Goal: Communication & Community: Share content

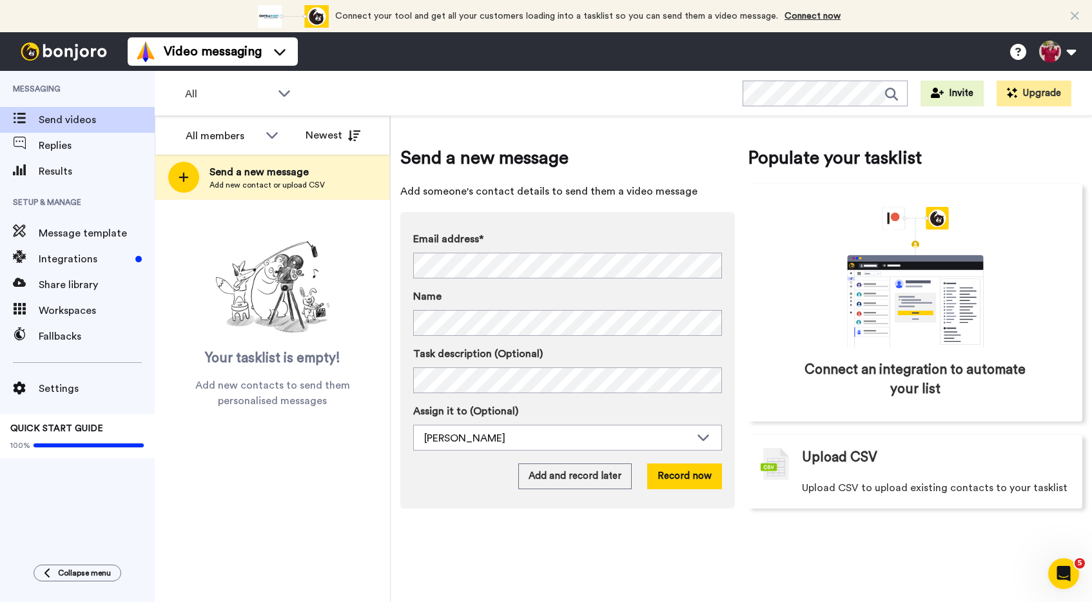
click at [405, 281] on div "Email address* No search result for ‘ melanie.brandt@comcast.net ’ Name Task de…" at bounding box center [567, 360] width 335 height 297
click at [672, 484] on button "Record now" at bounding box center [684, 476] width 75 height 26
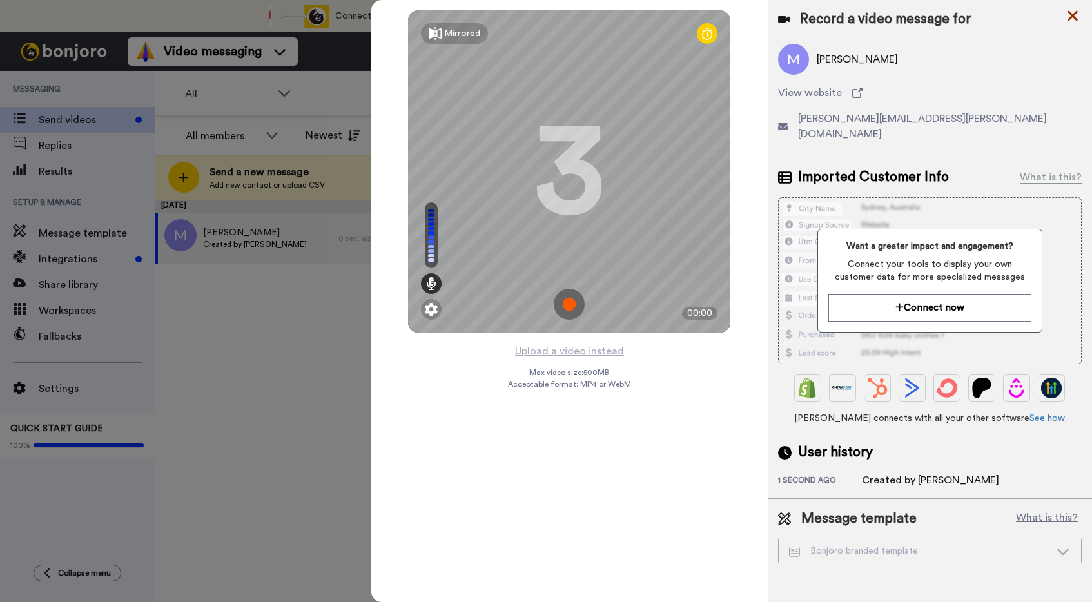
click at [1074, 12] on icon at bounding box center [1072, 16] width 13 height 16
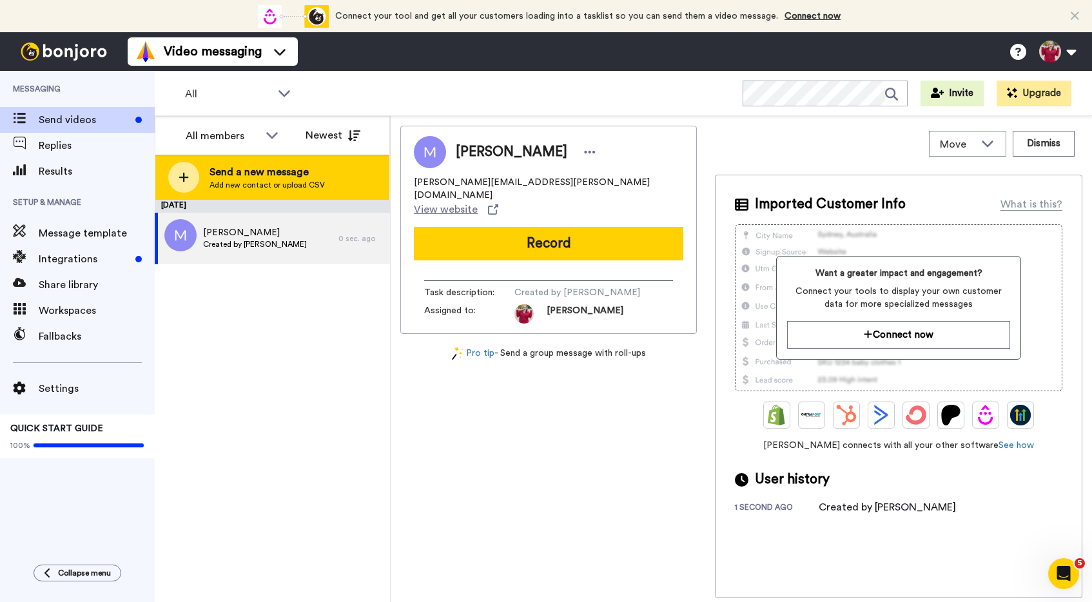
click at [197, 179] on div at bounding box center [183, 177] width 31 height 31
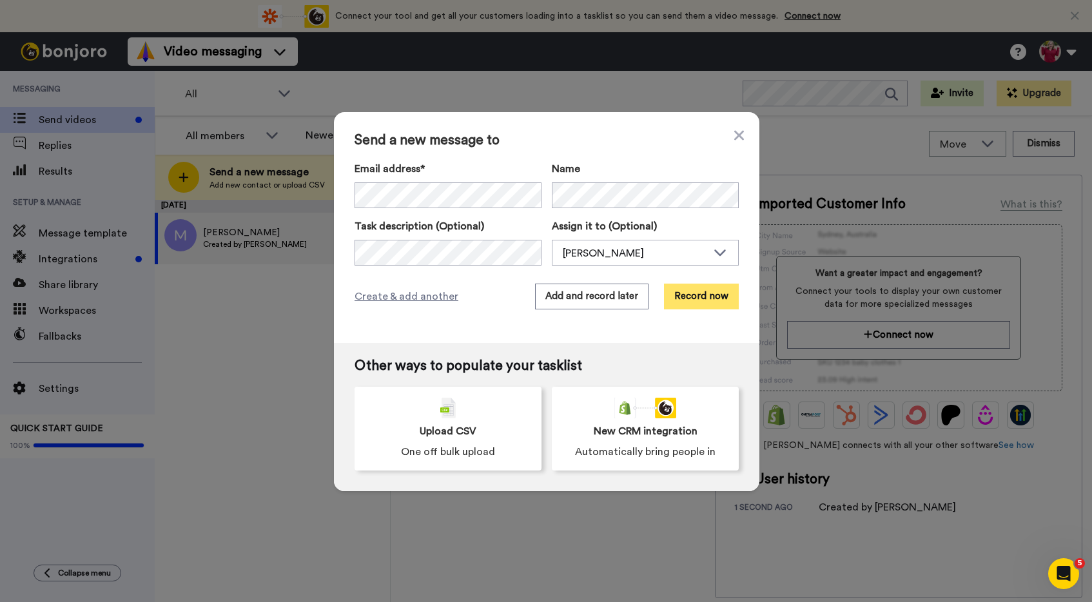
click at [689, 297] on button "Record now" at bounding box center [701, 297] width 75 height 26
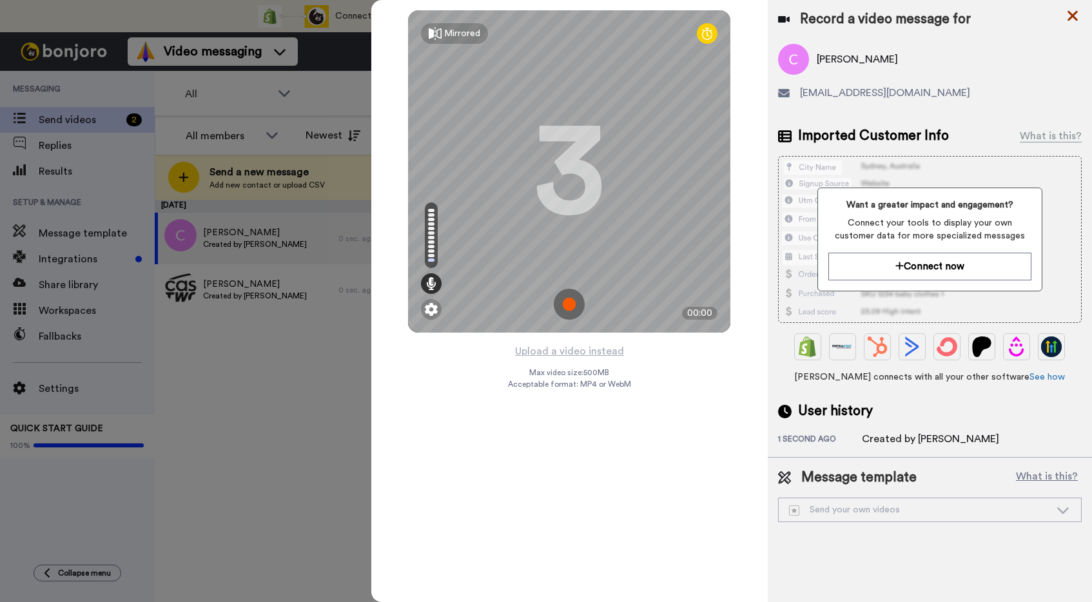
click at [1073, 15] on icon at bounding box center [1073, 16] width 10 height 10
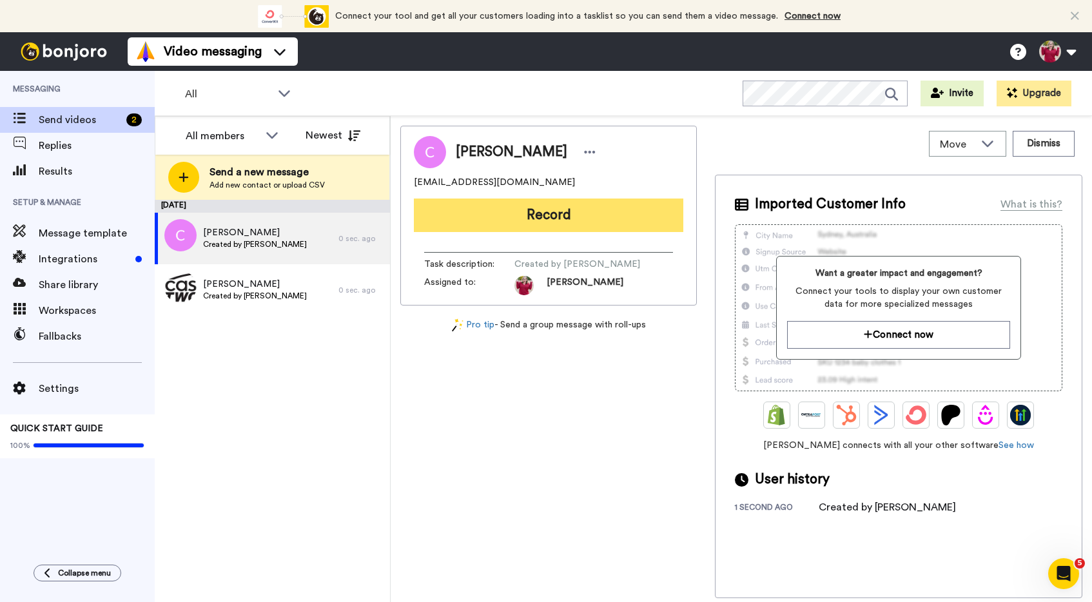
click at [509, 210] on button "Record" at bounding box center [548, 216] width 269 height 34
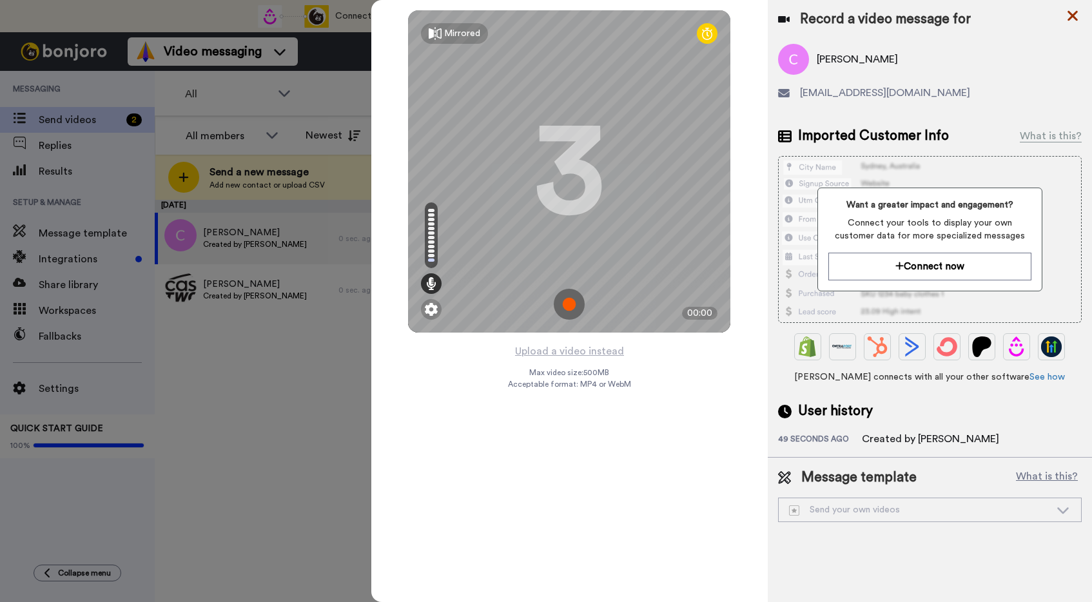
click at [1074, 13] on icon at bounding box center [1072, 16] width 13 height 16
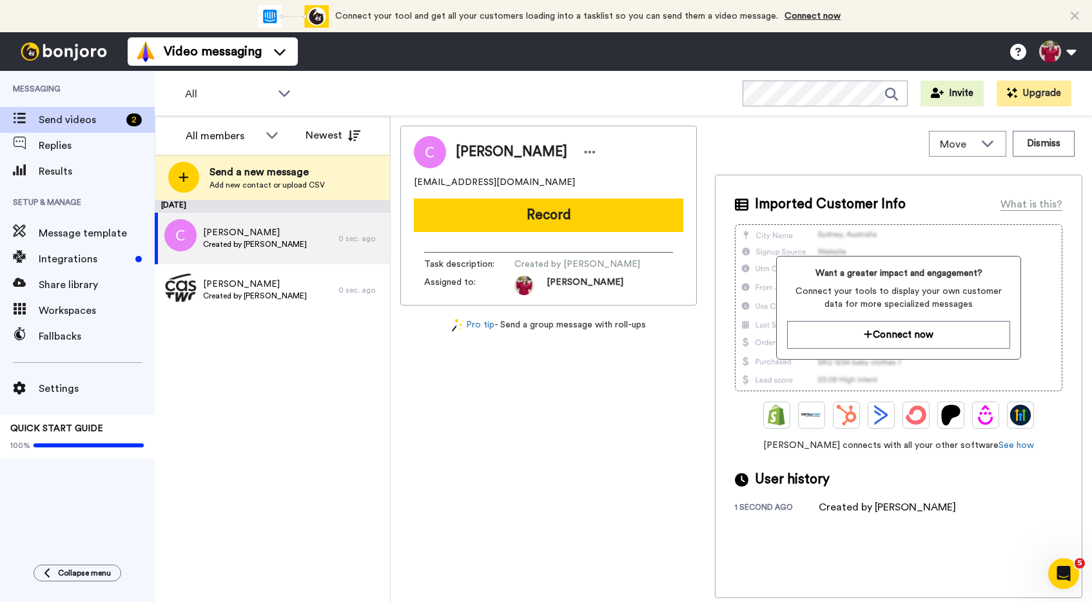
click at [229, 426] on div "September 22 Courtney Created by Rachel Nielson 0 sec. ago Melanie Created by R…" at bounding box center [272, 401] width 235 height 402
click at [70, 107] on div "Send videos 2" at bounding box center [77, 120] width 155 height 26
click at [977, 150] on div "Move" at bounding box center [968, 144] width 76 height 24
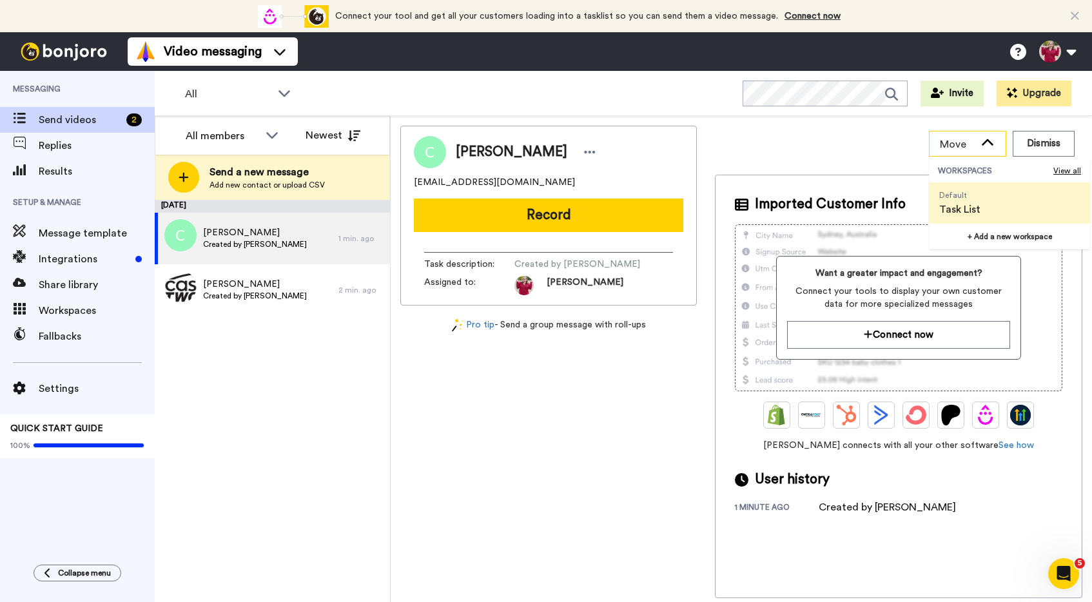
click at [977, 150] on div "Move" at bounding box center [968, 144] width 76 height 24
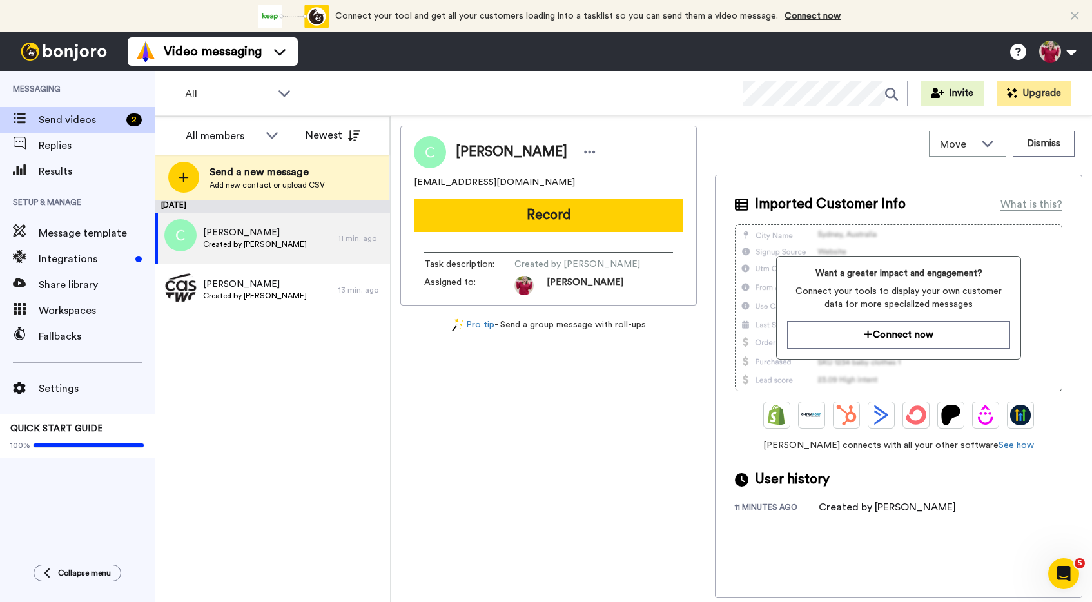
click at [101, 126] on span "Send videos" at bounding box center [80, 119] width 83 height 15
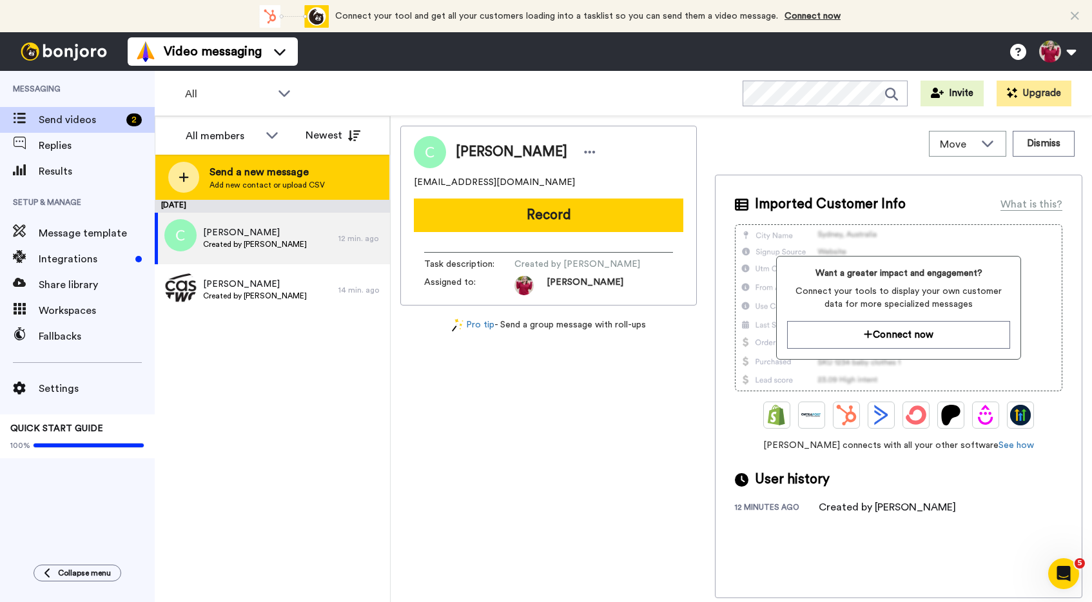
click at [184, 181] on icon at bounding box center [184, 178] width 10 height 10
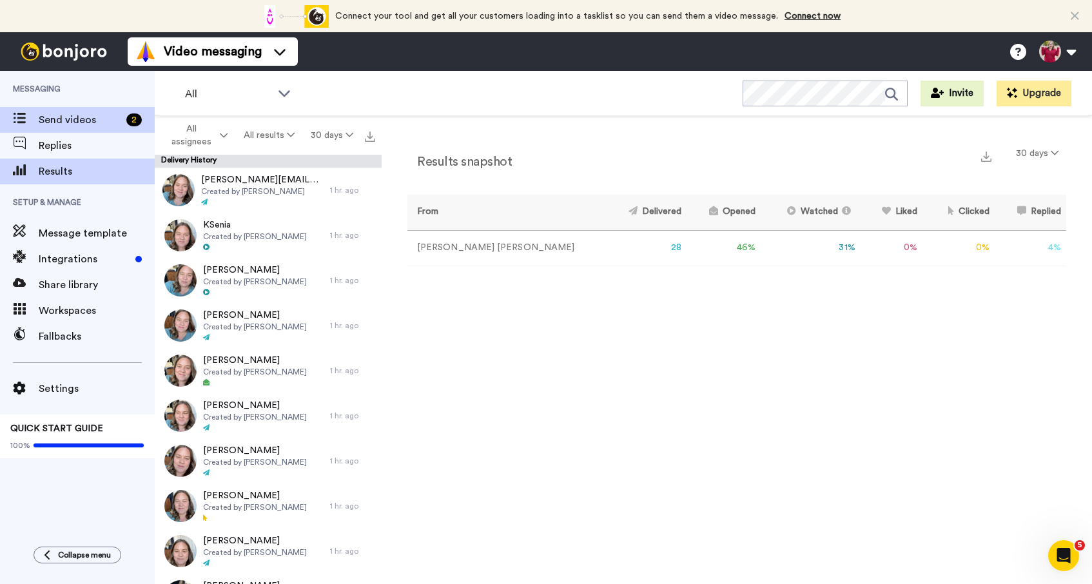
click at [76, 114] on span "Send videos" at bounding box center [80, 119] width 83 height 15
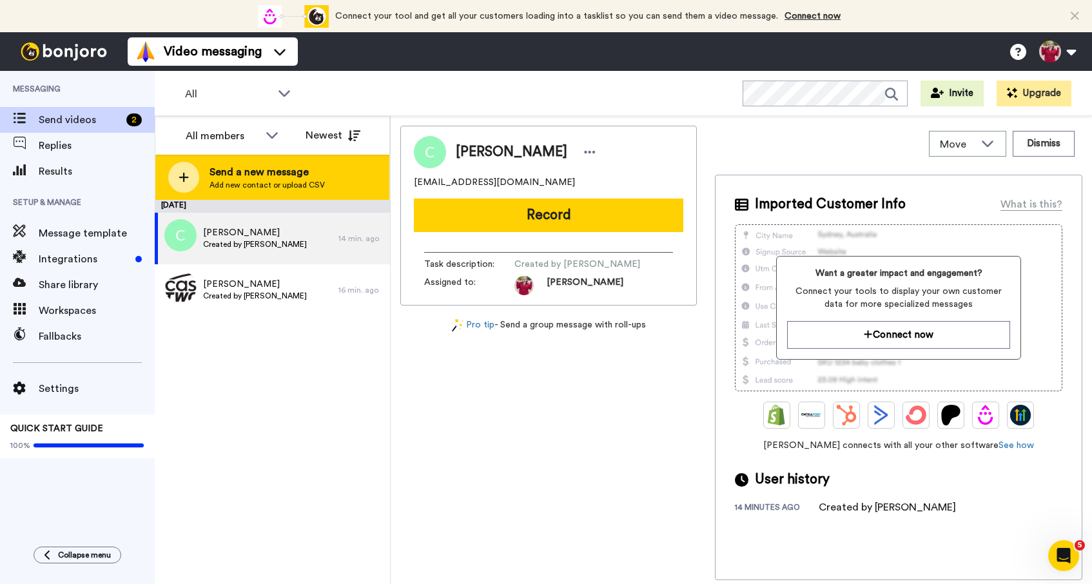
click at [182, 168] on div at bounding box center [183, 177] width 31 height 31
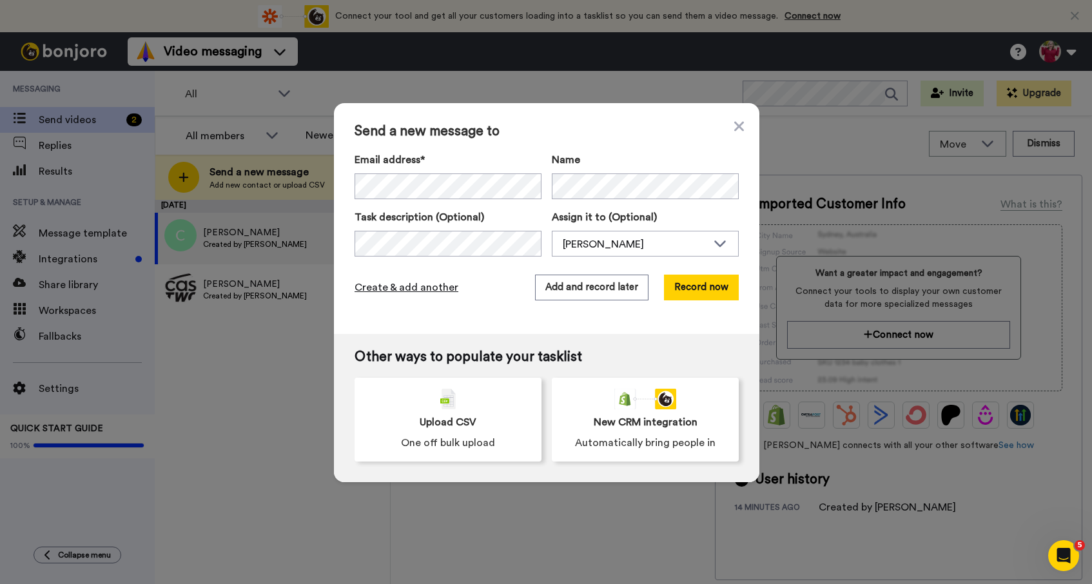
click at [399, 288] on span "Create & add another" at bounding box center [407, 287] width 104 height 15
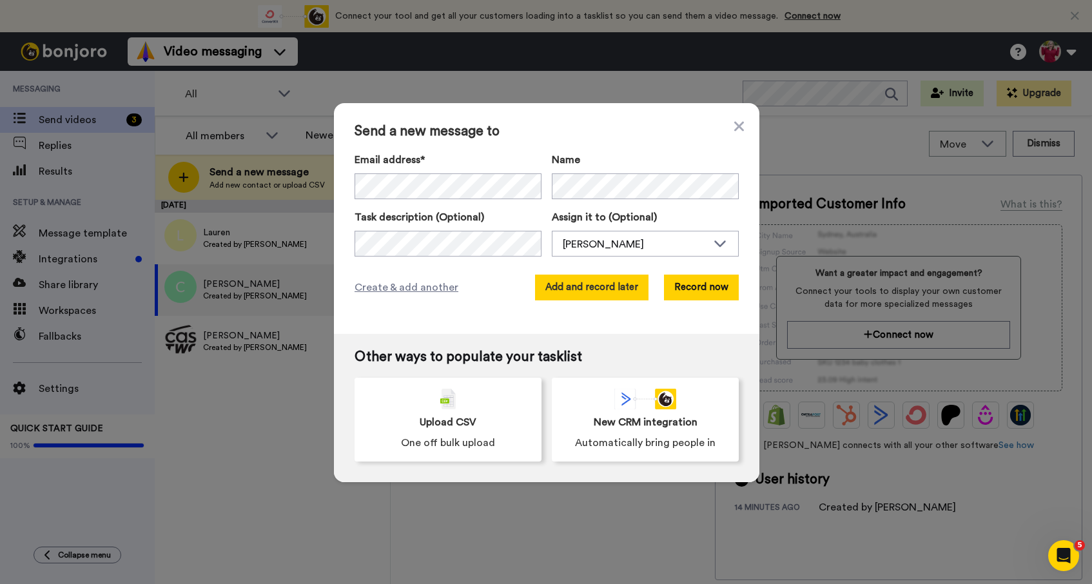
click at [610, 294] on button "Add and record later" at bounding box center [591, 288] width 113 height 26
